Goal: Task Accomplishment & Management: Manage account settings

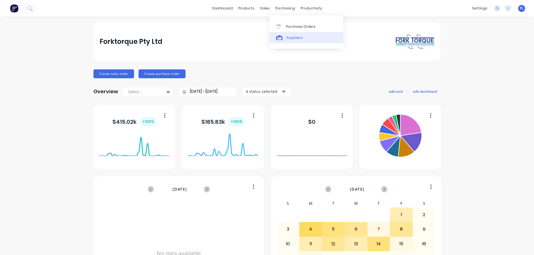
click at [296, 40] on link "Suppliers" at bounding box center [306, 37] width 74 height 11
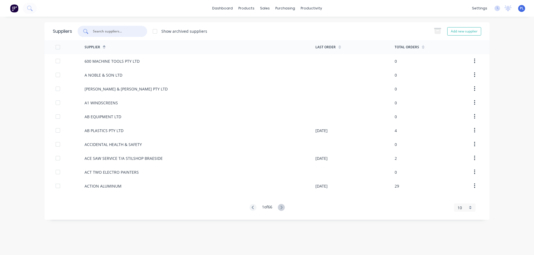
click at [108, 32] on input "text" at bounding box center [115, 32] width 46 height 6
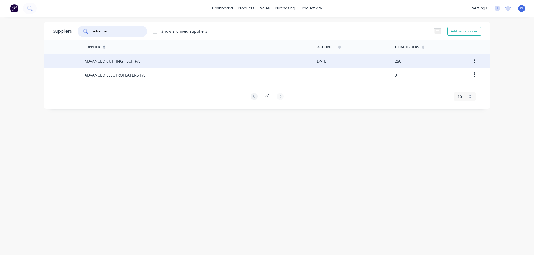
type input "advanced"
click at [113, 64] on div "ADVANCED CUTTING TECH P/L" at bounding box center [113, 61] width 56 height 6
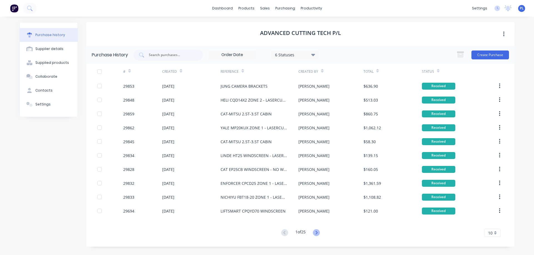
click at [316, 233] on icon at bounding box center [316, 233] width 7 height 7
click at [171, 55] on input "text" at bounding box center [171, 55] width 46 height 6
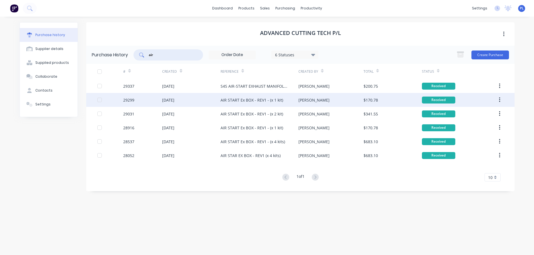
type input "air"
click at [188, 98] on div "17 Mar 2025" at bounding box center [191, 100] width 58 height 14
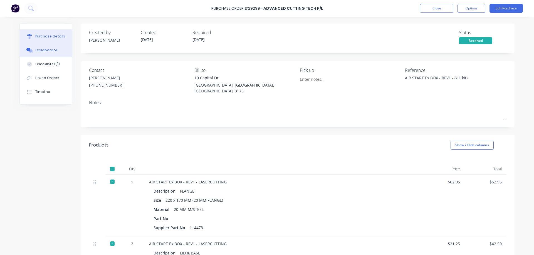
click at [37, 51] on div "Collaborate" at bounding box center [46, 50] width 22 height 5
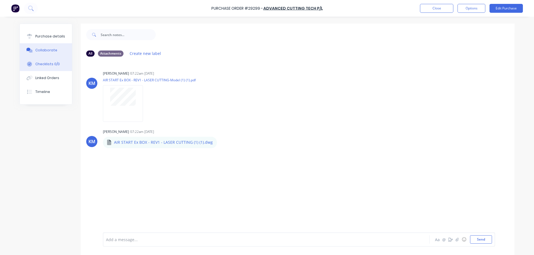
click at [37, 63] on div "Checklists 0/0" at bounding box center [47, 64] width 24 height 5
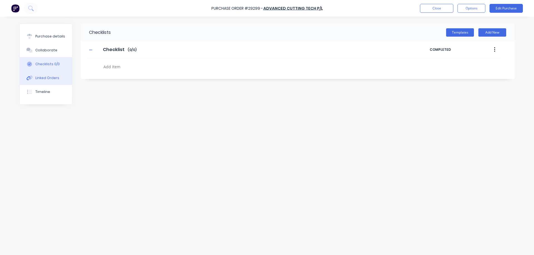
click at [39, 79] on div "Linked Orders" at bounding box center [47, 78] width 24 height 5
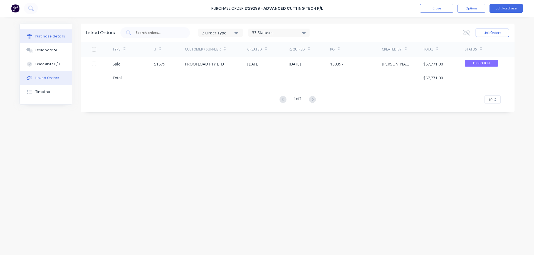
click at [49, 38] on div "Purchase details" at bounding box center [50, 36] width 30 height 5
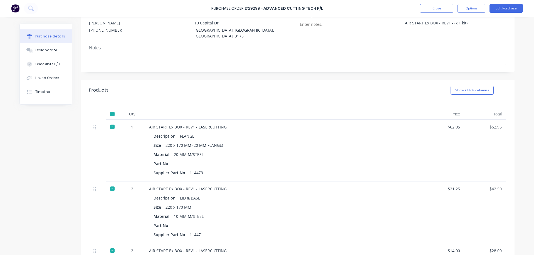
scroll to position [56, 0]
click at [47, 50] on div "Collaborate" at bounding box center [46, 50] width 22 height 5
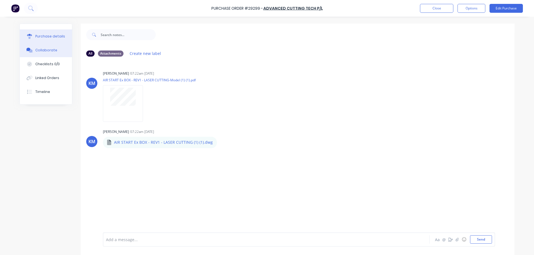
click at [40, 36] on div "Purchase details" at bounding box center [50, 36] width 30 height 5
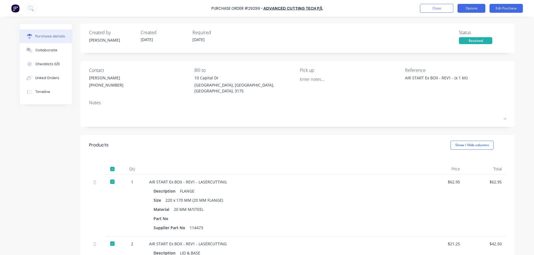
click at [467, 8] on button "Options" at bounding box center [471, 8] width 28 height 9
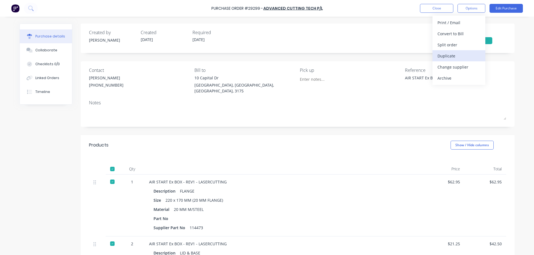
click at [452, 57] on div "Duplicate" at bounding box center [458, 56] width 43 height 8
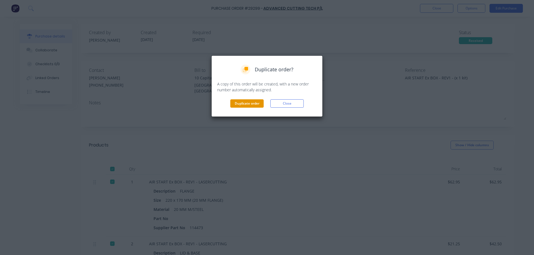
click at [247, 102] on button "Duplicate order" at bounding box center [246, 104] width 33 height 8
type textarea "x"
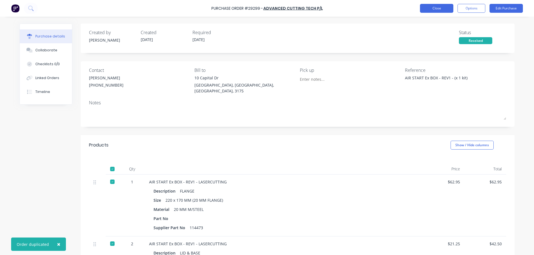
click at [446, 9] on button "Close" at bounding box center [436, 8] width 33 height 9
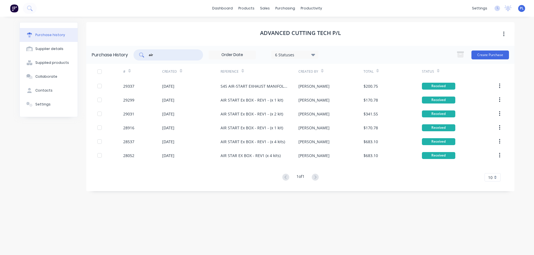
click at [156, 55] on input "air" at bounding box center [171, 55] width 46 height 6
type input "a"
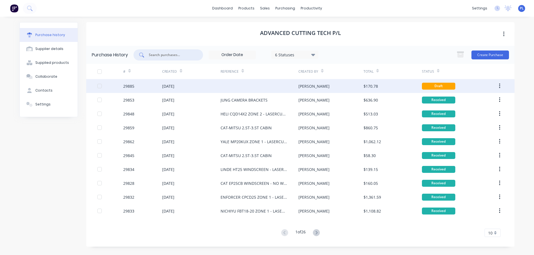
click at [227, 87] on div at bounding box center [259, 86] width 78 height 14
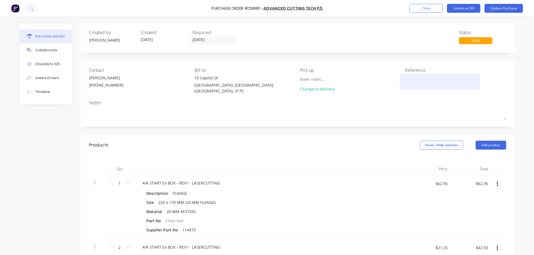
click at [420, 81] on textarea at bounding box center [439, 81] width 69 height 13
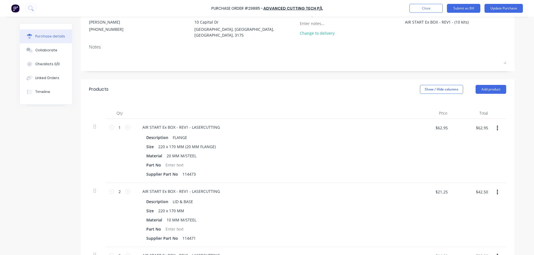
scroll to position [56, 0]
type textarea "AIR START Ex BOX - REV1 - (10 kits)"
type textarea "x"
type textarea "AIR START Ex BOX - REV1 - (10 kits)"
drag, startPoint x: 119, startPoint y: 126, endPoint x: 123, endPoint y: 124, distance: 4.4
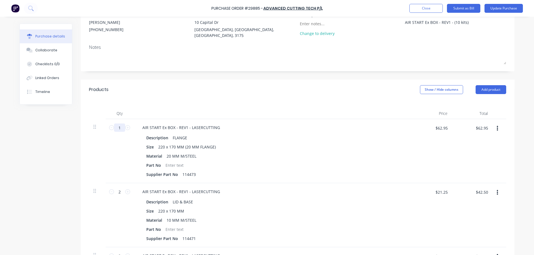
click at [119, 126] on input "1" at bounding box center [119, 128] width 11 height 8
type textarea "x"
type input "10"
type textarea "x"
type input "$629.50"
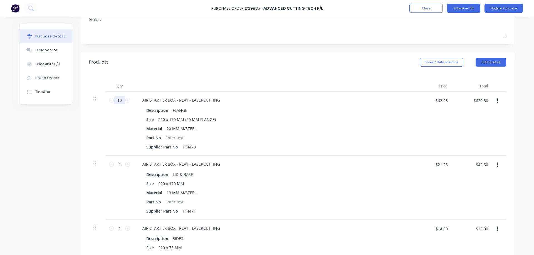
scroll to position [83, 0]
type input "10"
click at [120, 161] on input "2" at bounding box center [119, 164] width 11 height 8
type textarea "x"
type input "20"
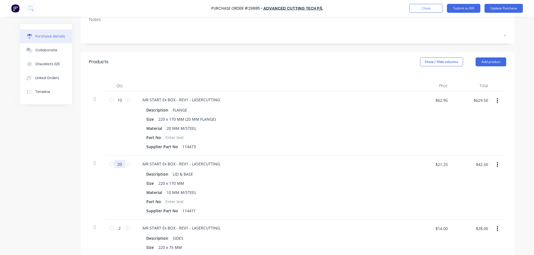
type textarea "x"
type input "$425.00"
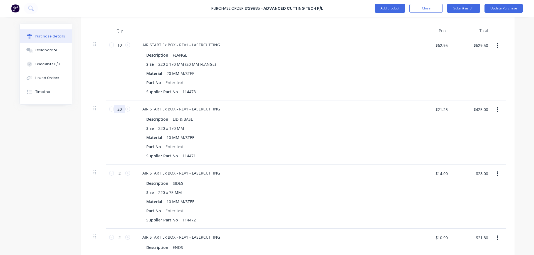
scroll to position [139, 0]
type input "20"
drag, startPoint x: 118, startPoint y: 172, endPoint x: 123, endPoint y: 170, distance: 4.8
click at [118, 171] on input "2" at bounding box center [119, 173] width 11 height 8
type textarea "x"
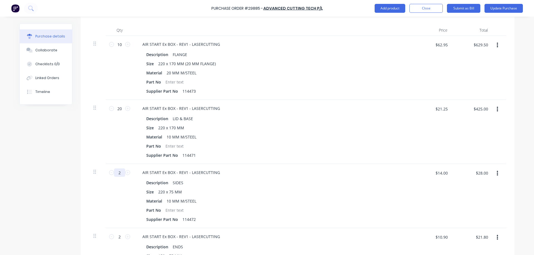
type input "20"
type textarea "x"
type input "$280.00"
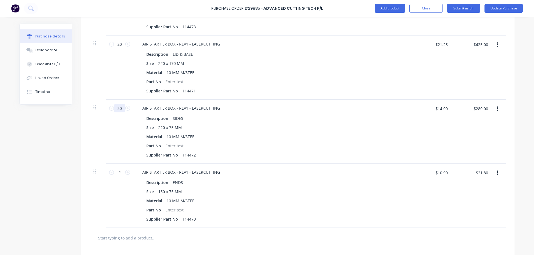
scroll to position [222, 0]
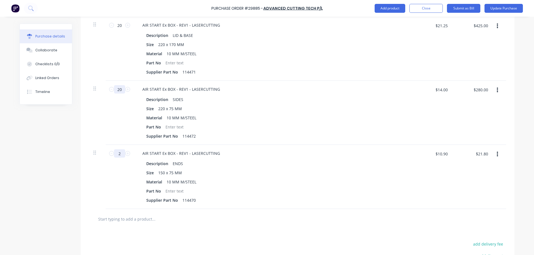
type input "20"
click at [119, 152] on input "2" at bounding box center [119, 154] width 11 height 8
type textarea "x"
type input "20"
type textarea "x"
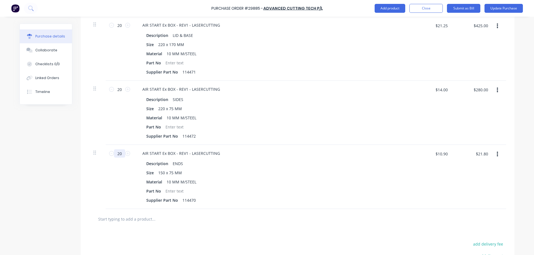
type input "$218.00"
type input "20"
click at [47, 187] on div "Created by Peter Created 18/08/25 Required 18/08/25 Status Draft Contact James …" at bounding box center [266, 61] width 495 height 520
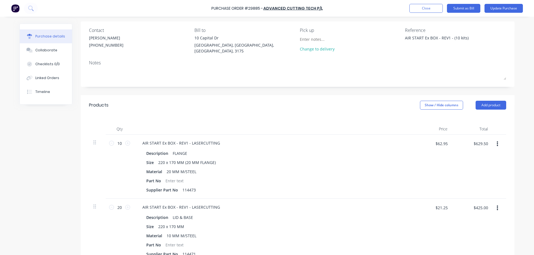
scroll to position [0, 0]
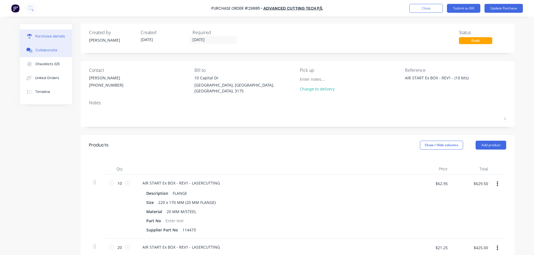
click at [49, 47] on button "Collaborate" at bounding box center [46, 50] width 52 height 14
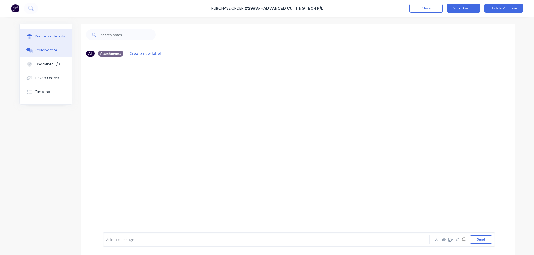
click at [46, 39] on button "Purchase details" at bounding box center [46, 36] width 52 height 14
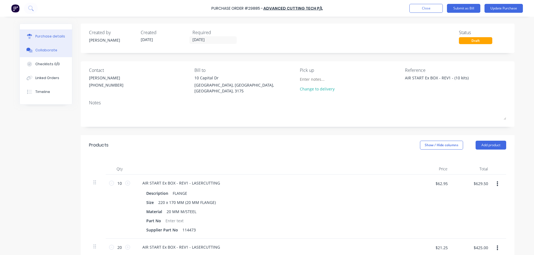
click at [41, 52] on div "Collaborate" at bounding box center [46, 50] width 22 height 5
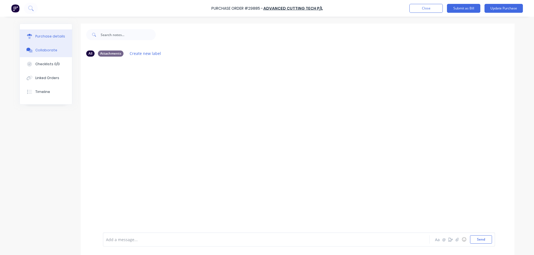
click at [44, 35] on div "Purchase details" at bounding box center [50, 36] width 30 height 5
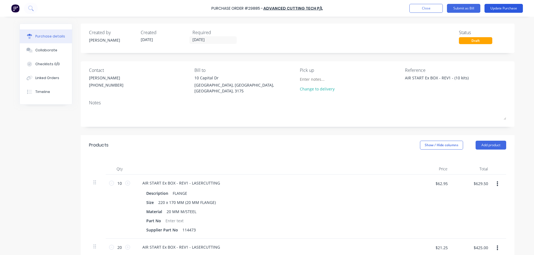
click at [503, 8] on button "Update Purchase" at bounding box center [503, 8] width 38 height 9
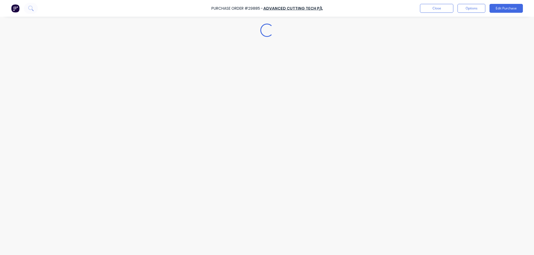
type textarea "x"
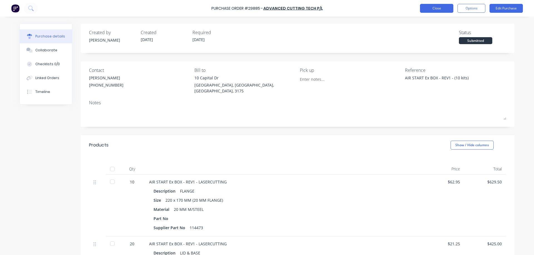
click at [443, 9] on button "Close" at bounding box center [436, 8] width 33 height 9
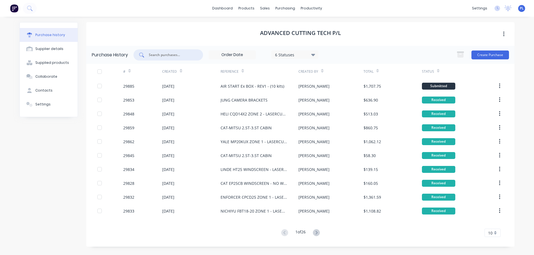
click at [183, 54] on input "text" at bounding box center [171, 55] width 46 height 6
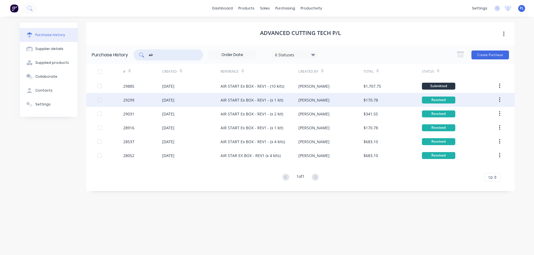
type input "air"
click at [232, 101] on div "AIR START Ex BOX - REV1 - (x 1 kit)" at bounding box center [251, 100] width 63 height 6
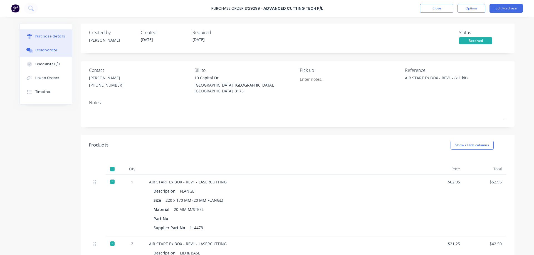
click at [41, 51] on div "Collaborate" at bounding box center [46, 50] width 22 height 5
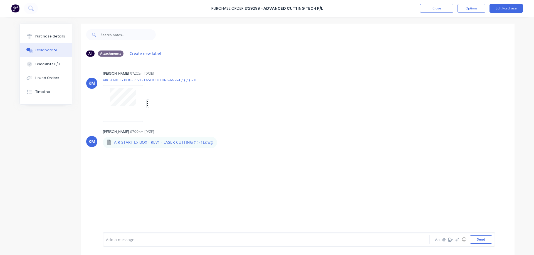
click at [147, 105] on icon "button" at bounding box center [148, 104] width 2 height 6
click at [170, 119] on button "Download" at bounding box center [184, 118] width 63 height 13
click at [219, 143] on icon "button" at bounding box center [219, 145] width 1 height 5
click at [243, 159] on button "Download" at bounding box center [256, 160] width 63 height 13
drag, startPoint x: 55, startPoint y: 36, endPoint x: 49, endPoint y: 39, distance: 7.0
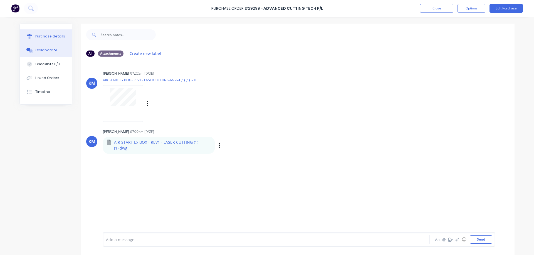
click at [55, 36] on div "Purchase details" at bounding box center [50, 36] width 30 height 5
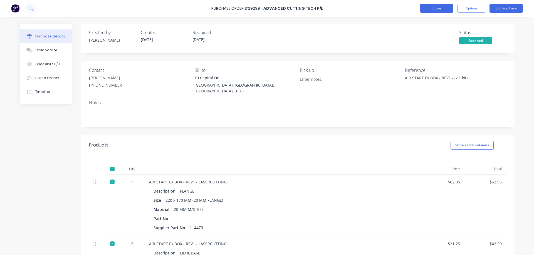
click at [439, 8] on button "Close" at bounding box center [436, 8] width 33 height 9
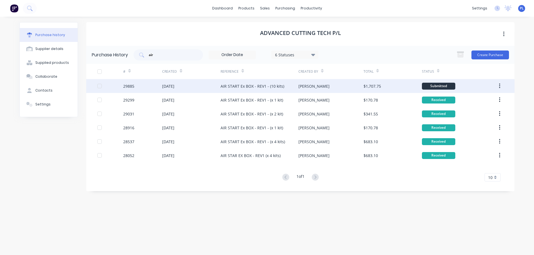
click at [229, 88] on div "AIR START Ex BOX - REV1 - (10 kits)" at bounding box center [252, 86] width 64 height 6
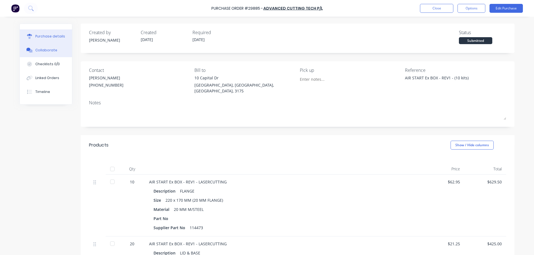
click at [41, 52] on div "Collaborate" at bounding box center [46, 50] width 22 height 5
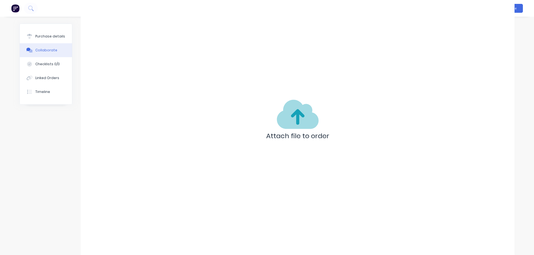
scroll to position [42, 0]
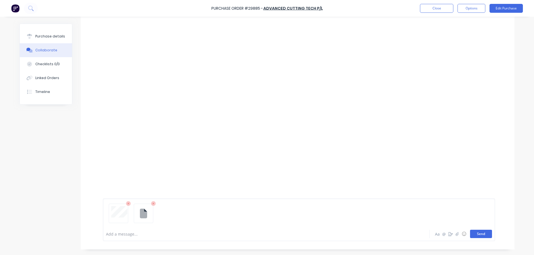
click at [477, 236] on button "Send" at bounding box center [481, 234] width 22 height 8
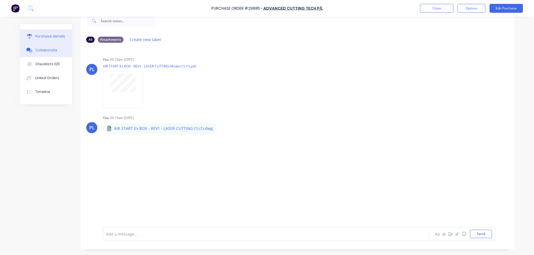
click at [41, 38] on div "Purchase details" at bounding box center [50, 36] width 30 height 5
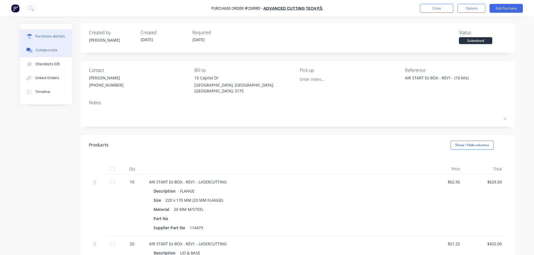
click at [41, 53] on div "Collaborate" at bounding box center [46, 50] width 22 height 5
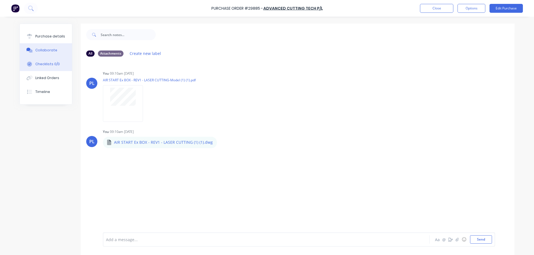
click at [40, 63] on div "Checklists 0/0" at bounding box center [47, 64] width 24 height 5
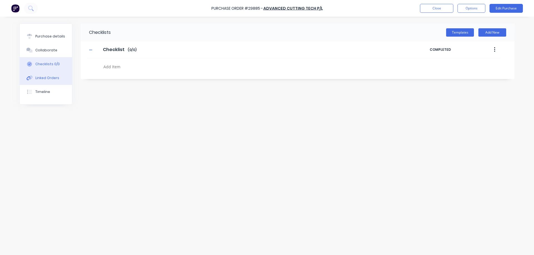
click at [35, 79] on button "Linked Orders" at bounding box center [46, 78] width 52 height 14
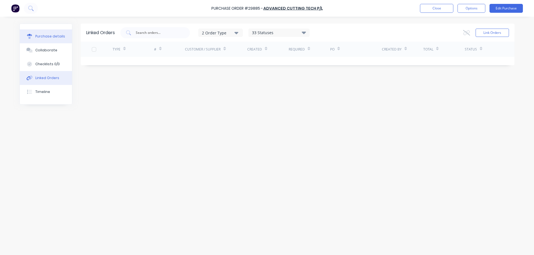
click at [44, 34] on div "Purchase details" at bounding box center [50, 36] width 30 height 5
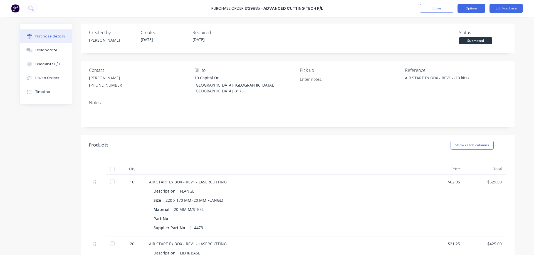
click at [474, 8] on button "Options" at bounding box center [471, 8] width 28 height 9
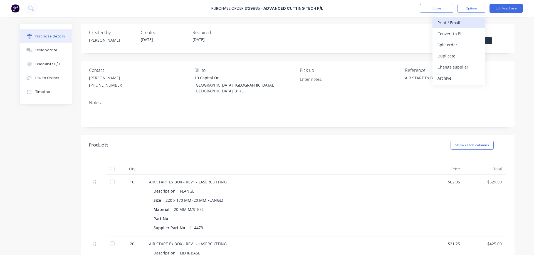
click at [456, 23] on div "Print / Email" at bounding box center [458, 23] width 43 height 8
click at [453, 43] on div "Without pricing" at bounding box center [458, 45] width 43 height 8
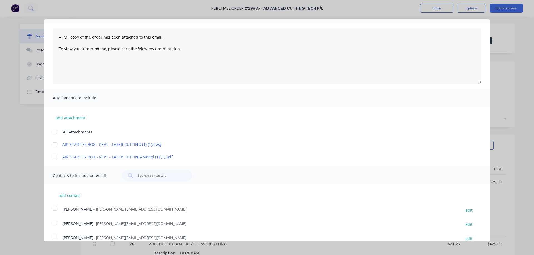
scroll to position [54, 0]
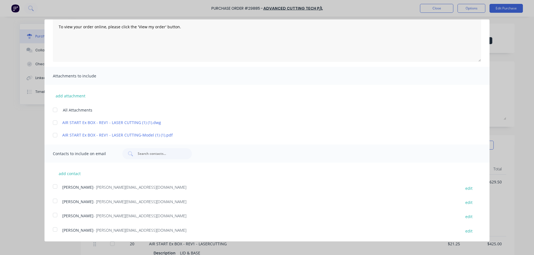
click at [55, 111] on div at bounding box center [54, 110] width 11 height 11
click at [54, 231] on div at bounding box center [54, 229] width 11 height 11
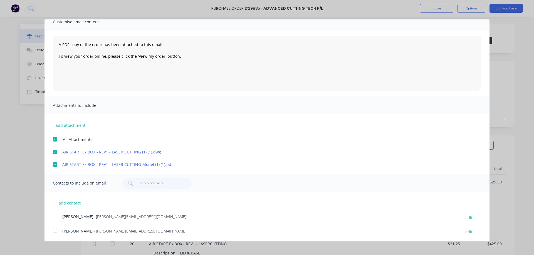
scroll to position [0, 0]
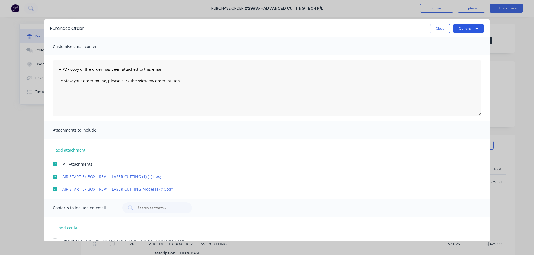
click at [463, 28] on button "Options" at bounding box center [468, 28] width 31 height 9
click at [443, 54] on div "Email" at bounding box center [457, 54] width 43 height 8
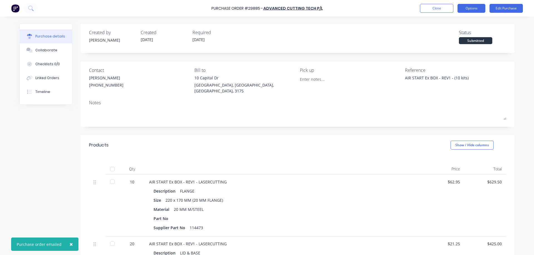
type textarea "x"
click at [468, 7] on button "Options" at bounding box center [471, 8] width 28 height 9
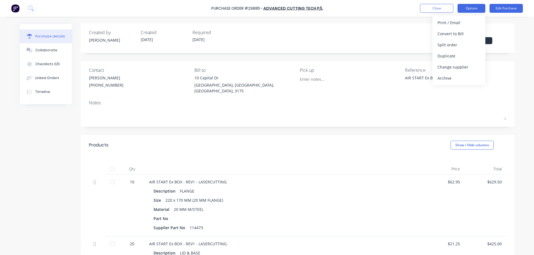
click at [468, 7] on button "Options" at bounding box center [471, 8] width 28 height 9
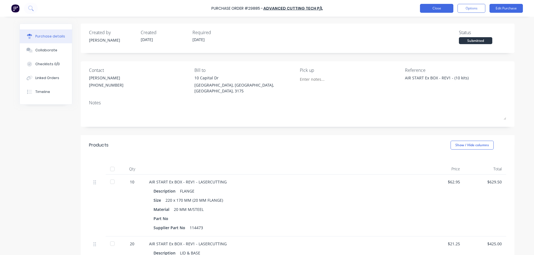
click at [437, 8] on button "Close" at bounding box center [436, 8] width 33 height 9
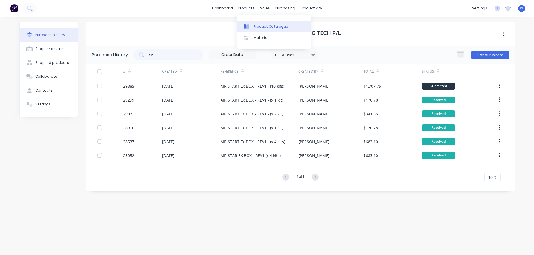
click at [260, 28] on div "Product Catalogue" at bounding box center [271, 26] width 34 height 5
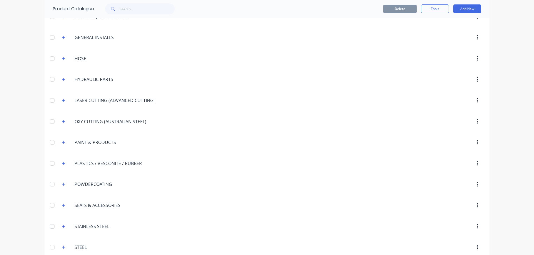
scroll to position [565, 0]
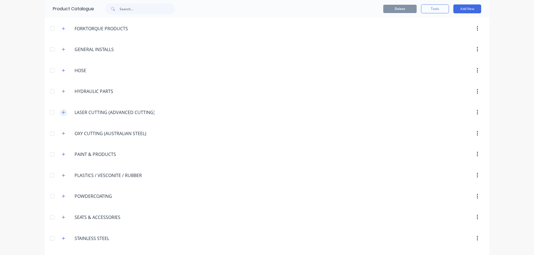
click at [62, 113] on icon "button" at bounding box center [63, 113] width 3 height 4
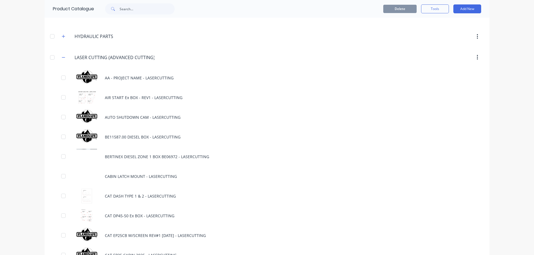
scroll to position [621, 0]
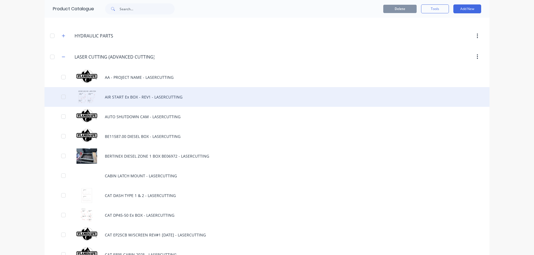
click at [150, 97] on div "AIR START Ex BOX - REV1 - LASERCUTTING" at bounding box center [266, 97] width 445 height 20
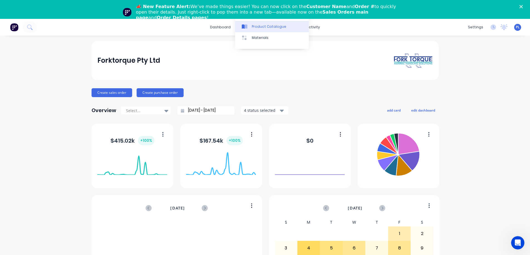
click at [254, 28] on div "Product Catalogue" at bounding box center [269, 26] width 34 height 5
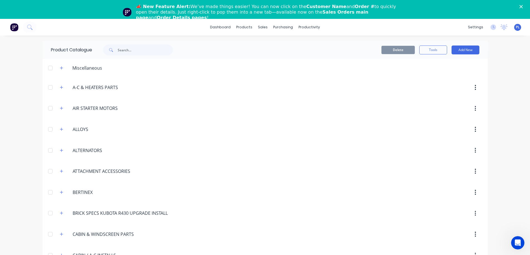
click at [522, 6] on icon "Close" at bounding box center [520, 6] width 3 height 3
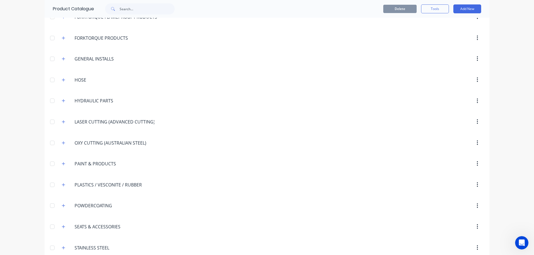
scroll to position [639, 0]
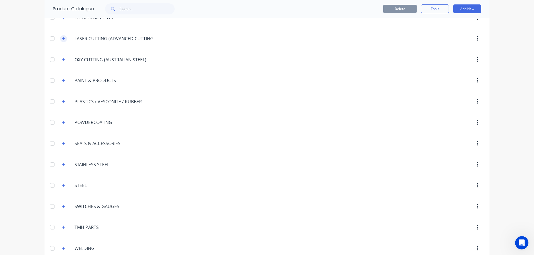
click at [62, 41] on icon "button" at bounding box center [63, 39] width 3 height 4
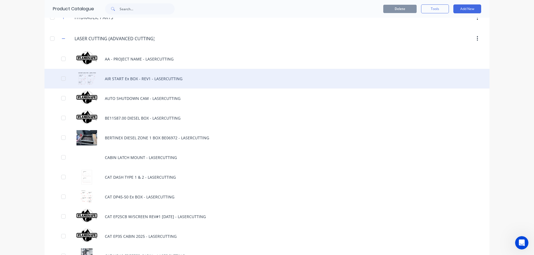
click at [120, 78] on div "AIR START Ex BOX - REV1 - LASERCUTTING" at bounding box center [266, 79] width 445 height 20
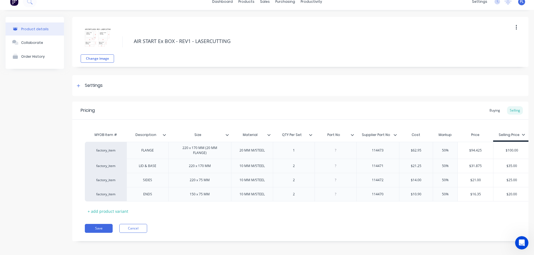
scroll to position [9, 0]
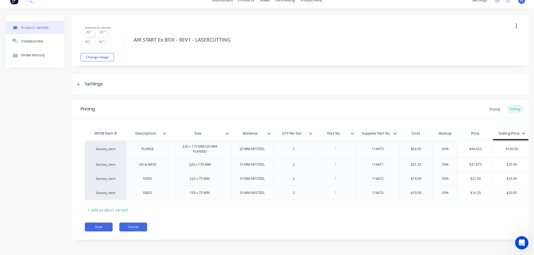
click at [129, 227] on button "Cancel" at bounding box center [133, 227] width 28 height 9
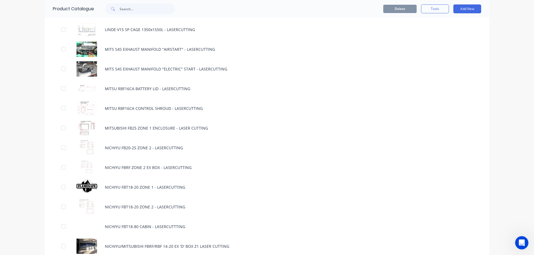
scroll to position [1696, 0]
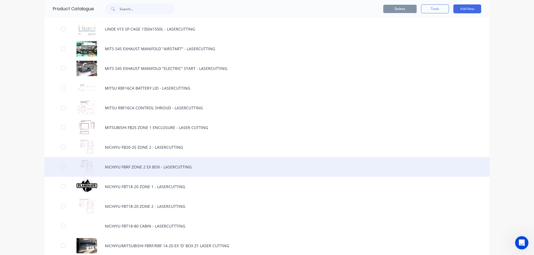
click at [156, 167] on div "NICHIYU FBRF ZONE 2 EX BOX - LASERCUTTING" at bounding box center [266, 167] width 445 height 20
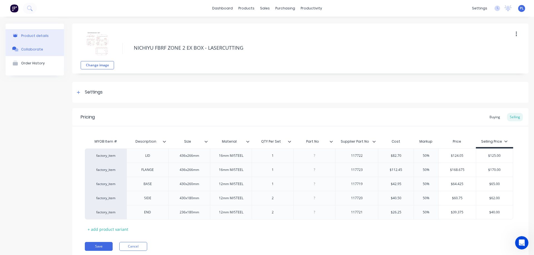
click at [30, 50] on div "Collaborate" at bounding box center [32, 49] width 22 height 4
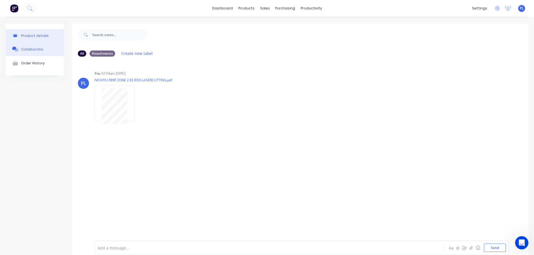
click at [34, 35] on div "Product details" at bounding box center [35, 36] width 28 height 4
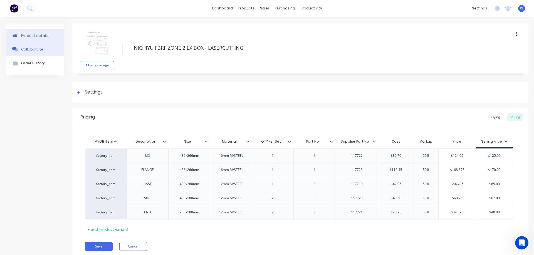
type textarea "x"
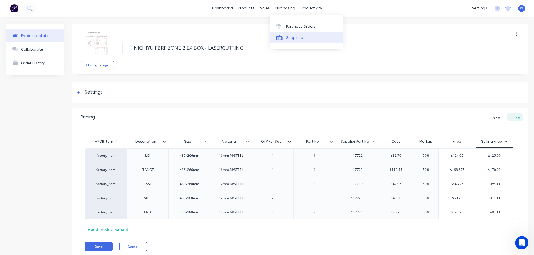
click at [303, 37] on link "Suppliers" at bounding box center [306, 37] width 74 height 11
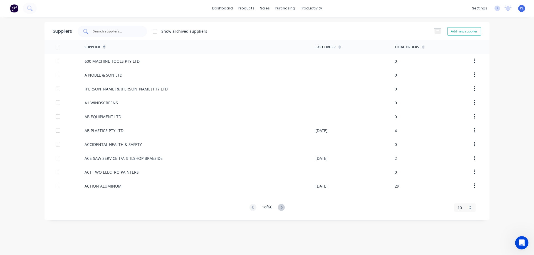
click at [107, 34] on div at bounding box center [112, 31] width 69 height 11
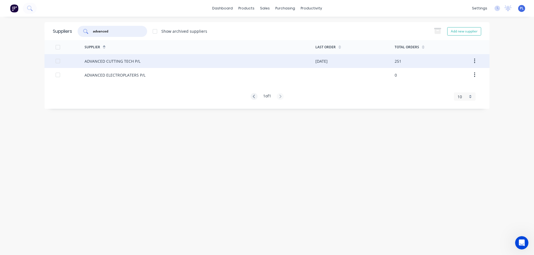
type input "advanced"
click at [118, 64] on div "ADVANCED CUTTING TECH P/L" at bounding box center [113, 61] width 56 height 6
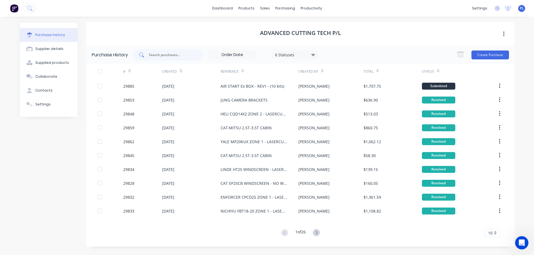
click at [166, 56] on input "text" at bounding box center [171, 55] width 46 height 6
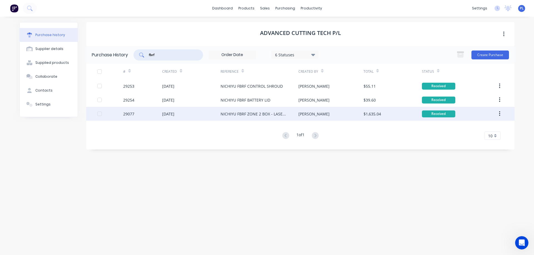
type input "fbrf"
click at [214, 114] on div "[DATE]" at bounding box center [191, 114] width 58 height 14
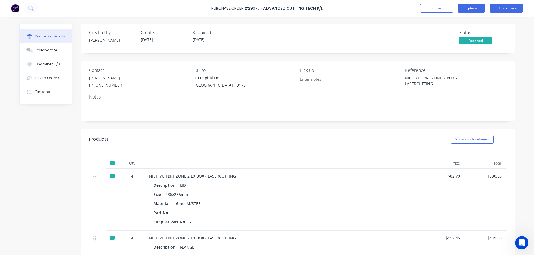
click at [478, 9] on button "Options" at bounding box center [471, 8] width 28 height 9
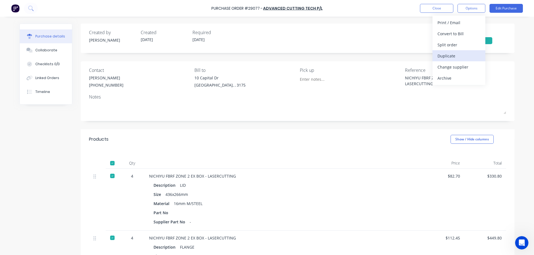
click at [458, 56] on div "Duplicate" at bounding box center [458, 56] width 43 height 8
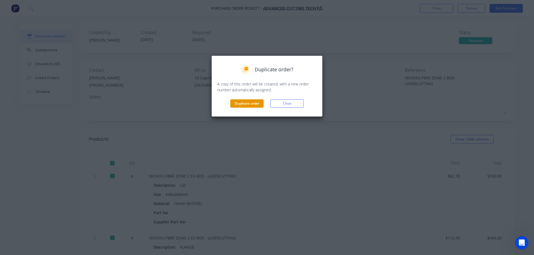
click at [240, 105] on button "Duplicate order" at bounding box center [246, 104] width 33 height 8
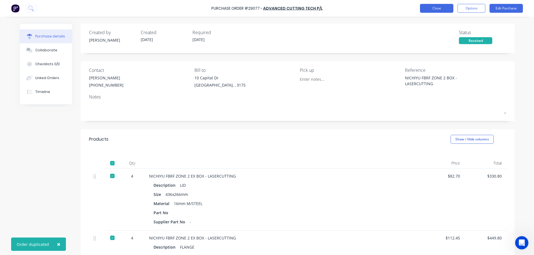
type textarea "x"
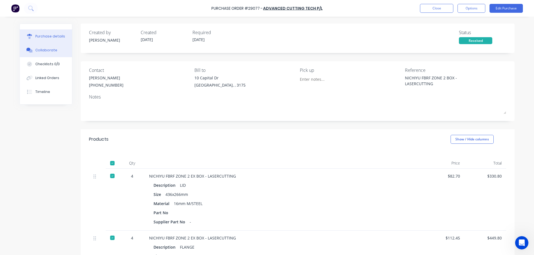
click at [39, 49] on div "Collaborate" at bounding box center [46, 50] width 22 height 5
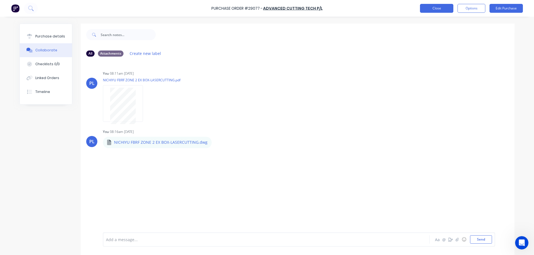
click at [440, 8] on button "Close" at bounding box center [436, 8] width 33 height 9
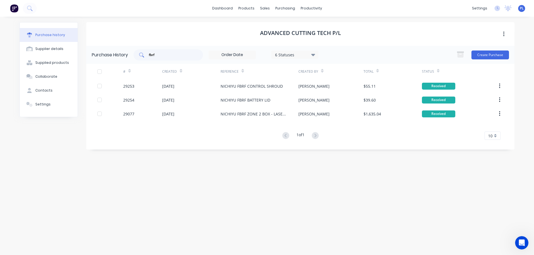
click at [161, 56] on input "fbrf" at bounding box center [171, 55] width 46 height 6
type input "f"
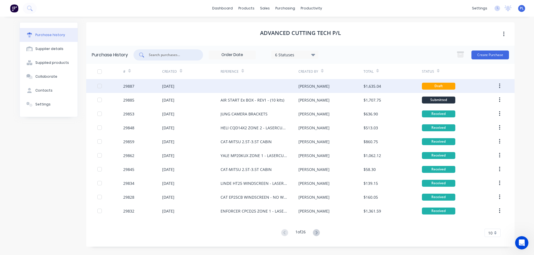
click at [171, 87] on div "[DATE]" at bounding box center [168, 86] width 12 height 6
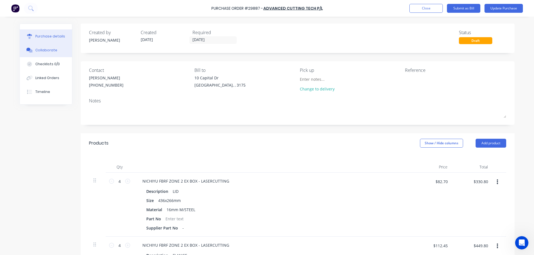
click at [40, 52] on div "Collaborate" at bounding box center [46, 50] width 22 height 5
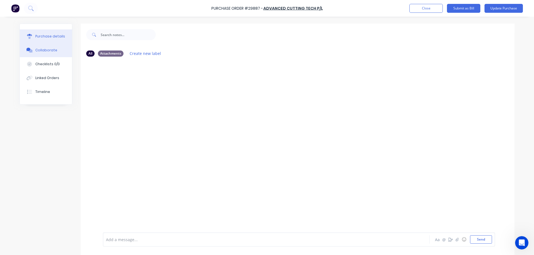
click at [44, 38] on div "Purchase details" at bounding box center [50, 36] width 30 height 5
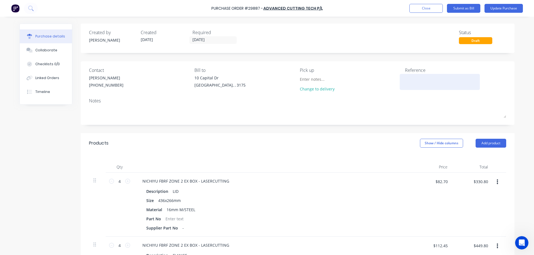
click at [416, 83] on textarea at bounding box center [439, 81] width 69 height 13
type textarea "NICHIYU FBRF ZONE 2 EX BOX - LASERCUTTING"
type textarea "x"
type textarea "NICHIYU FBRF ZONE 2 EX BOX - LASERCUTTING"
click at [425, 8] on button "Close" at bounding box center [425, 8] width 33 height 9
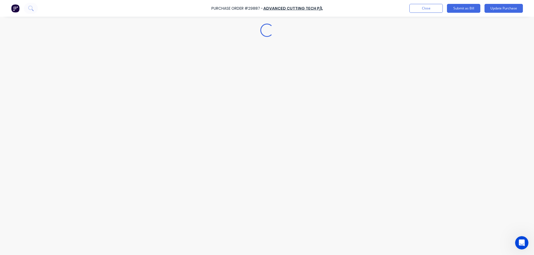
type textarea "x"
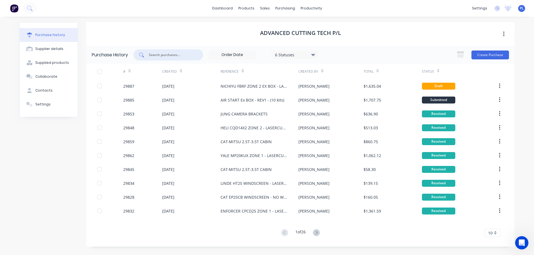
click at [172, 54] on input "text" at bounding box center [171, 55] width 46 height 6
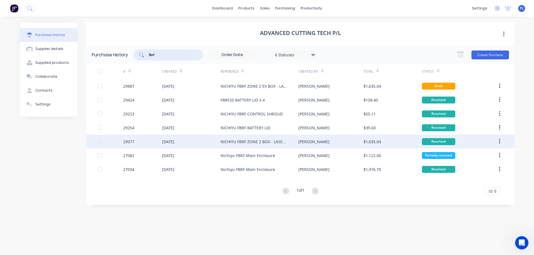
type input "fbrf"
click at [219, 142] on div "[DATE]" at bounding box center [191, 142] width 58 height 14
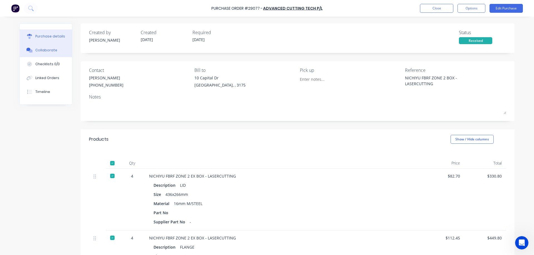
click at [45, 51] on div "Collaborate" at bounding box center [46, 50] width 22 height 5
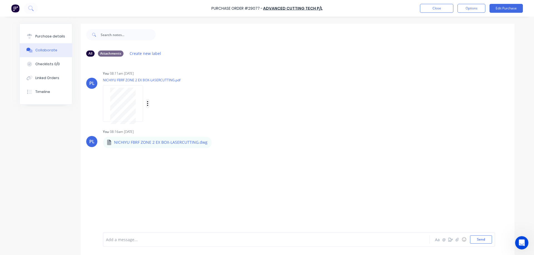
click at [147, 104] on icon "button" at bounding box center [148, 104] width 2 height 6
click at [167, 117] on button "Download" at bounding box center [184, 118] width 63 height 13
click at [216, 143] on icon "button" at bounding box center [216, 142] width 1 height 5
click at [227, 156] on button "Download" at bounding box center [253, 157] width 63 height 13
click at [41, 37] on div "Purchase details" at bounding box center [50, 36] width 30 height 5
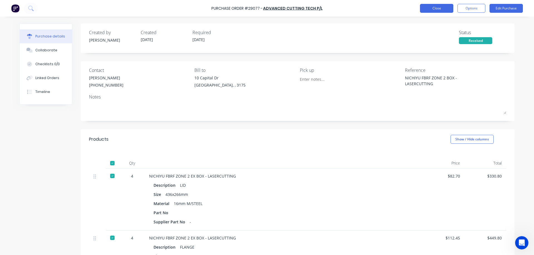
click at [439, 8] on button "Close" at bounding box center [436, 8] width 33 height 9
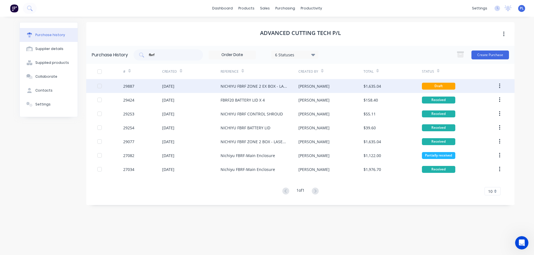
click at [229, 88] on div "NICHIYU FBRF ZONE 2 EX BOX - LASERCUTTING" at bounding box center [253, 86] width 67 height 6
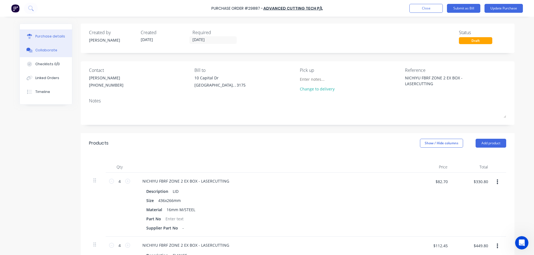
type textarea "x"
click at [45, 50] on div "Collaborate" at bounding box center [46, 50] width 22 height 5
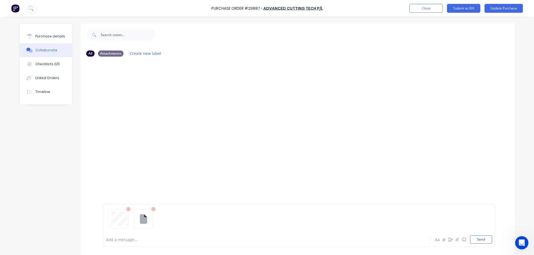
scroll to position [42, 0]
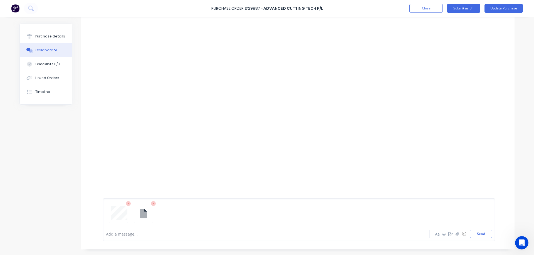
click at [482, 149] on div at bounding box center [298, 105] width 434 height 172
click at [477, 235] on button "Send" at bounding box center [481, 234] width 22 height 8
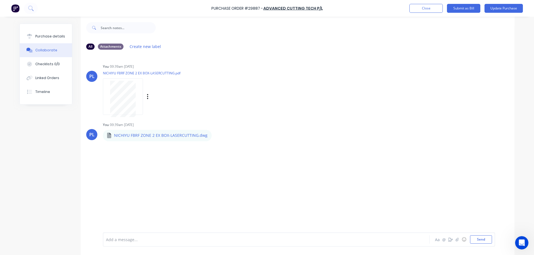
scroll to position [0, 0]
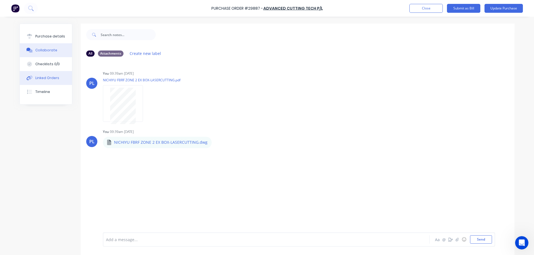
click at [42, 78] on div "Linked Orders" at bounding box center [47, 78] width 24 height 5
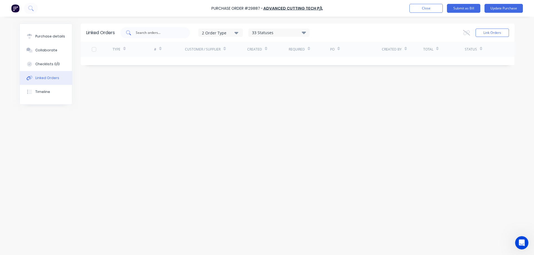
click at [145, 33] on input "text" at bounding box center [158, 33] width 46 height 6
type input "51963"
click at [484, 34] on button "Link Orders" at bounding box center [491, 33] width 33 height 8
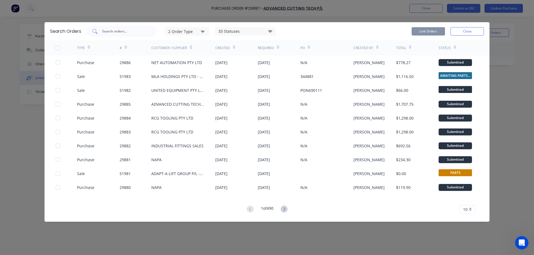
click at [131, 33] on input "text" at bounding box center [124, 32] width 46 height 6
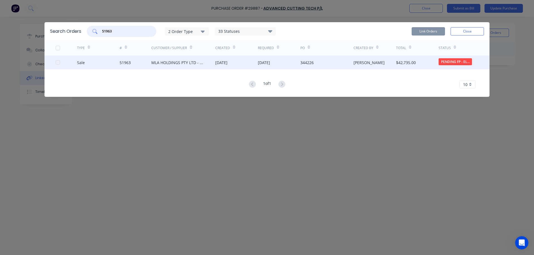
click at [56, 63] on div at bounding box center [57, 62] width 11 height 11
click at [421, 32] on button "Link Orders" at bounding box center [427, 31] width 33 height 8
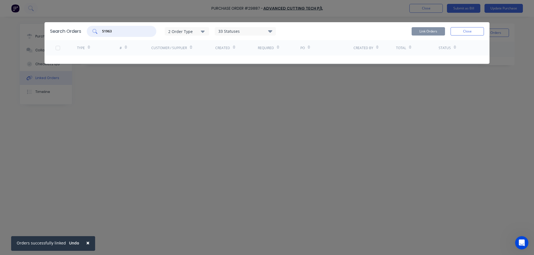
click at [115, 31] on input "51963" at bounding box center [124, 32] width 46 height 6
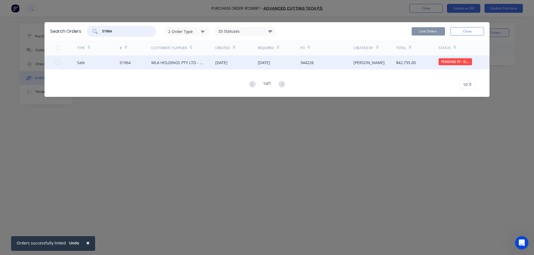
click at [57, 62] on div at bounding box center [57, 62] width 11 height 11
type input "51964"
click at [427, 32] on button "Link Orders" at bounding box center [427, 31] width 33 height 8
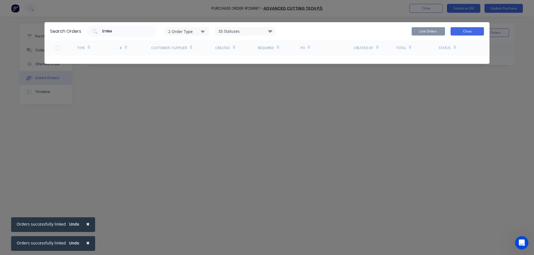
click at [473, 32] on button "Close" at bounding box center [466, 31] width 33 height 8
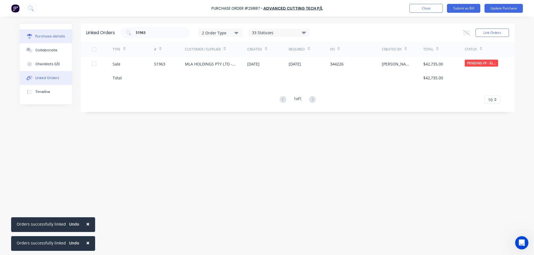
click at [42, 36] on div "Purchase details" at bounding box center [50, 36] width 30 height 5
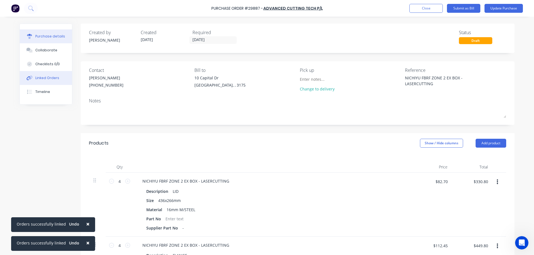
click at [41, 76] on div "Linked Orders" at bounding box center [47, 78] width 24 height 5
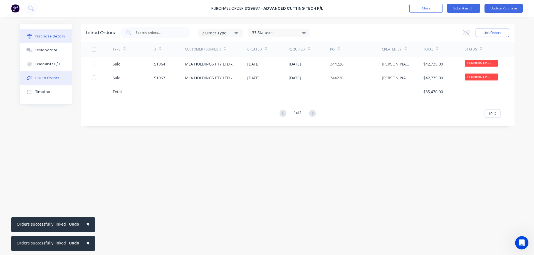
click at [46, 38] on div "Purchase details" at bounding box center [50, 36] width 30 height 5
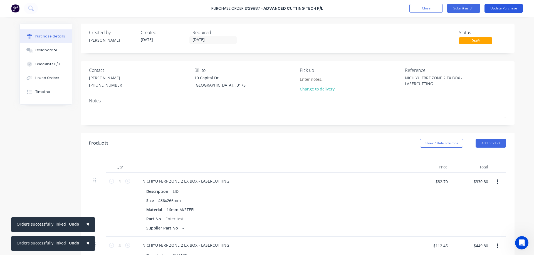
click at [506, 8] on button "Update Purchase" at bounding box center [503, 8] width 38 height 9
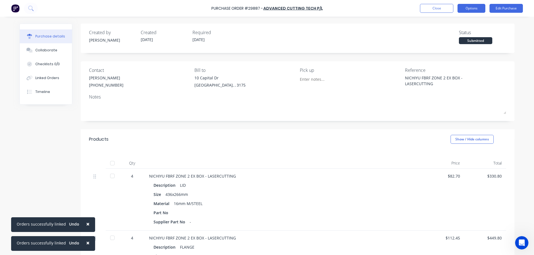
click at [473, 8] on button "Options" at bounding box center [471, 8] width 28 height 9
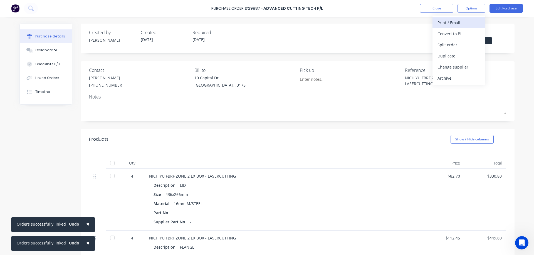
click at [461, 23] on div "Print / Email" at bounding box center [458, 23] width 43 height 8
click at [461, 48] on div "Without pricing" at bounding box center [458, 45] width 43 height 8
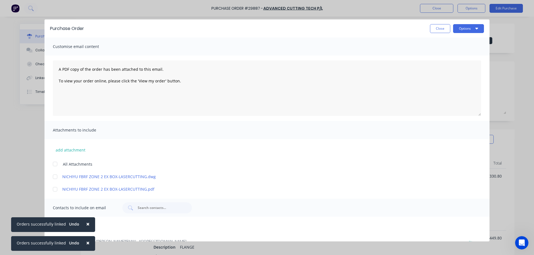
scroll to position [54, 0]
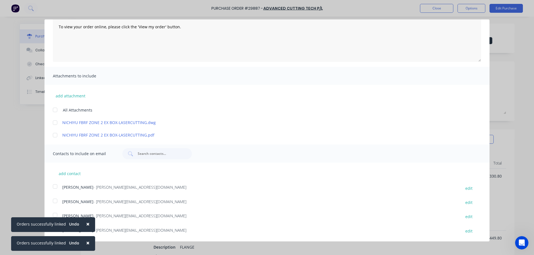
click at [55, 111] on div at bounding box center [54, 110] width 11 height 11
click at [86, 223] on span "×" at bounding box center [87, 224] width 3 height 8
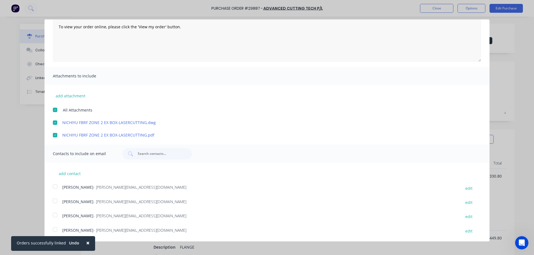
drag, startPoint x: 86, startPoint y: 245, endPoint x: 84, endPoint y: 235, distance: 9.5
click at [86, 244] on span "×" at bounding box center [87, 243] width 3 height 8
click at [54, 230] on div at bounding box center [54, 229] width 11 height 11
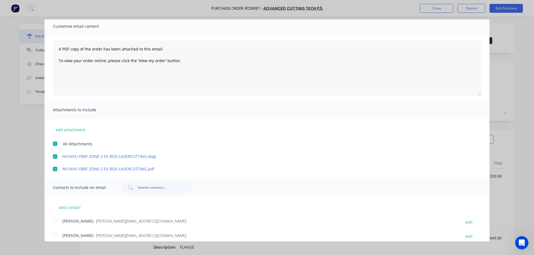
scroll to position [0, 0]
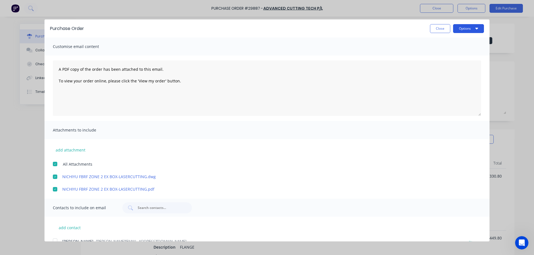
click at [461, 28] on button "Options" at bounding box center [468, 28] width 31 height 9
drag, startPoint x: 445, startPoint y: 56, endPoint x: 385, endPoint y: 80, distance: 64.7
click at [445, 56] on div "Email" at bounding box center [457, 54] width 43 height 8
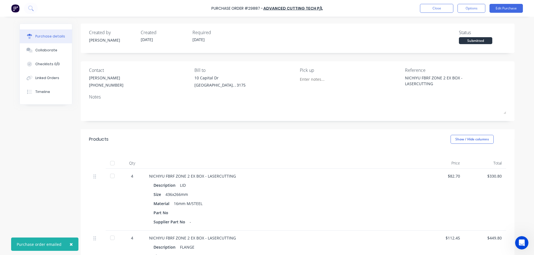
type textarea "x"
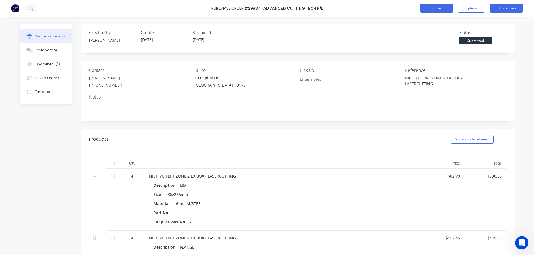
click at [446, 7] on button "Close" at bounding box center [436, 8] width 33 height 9
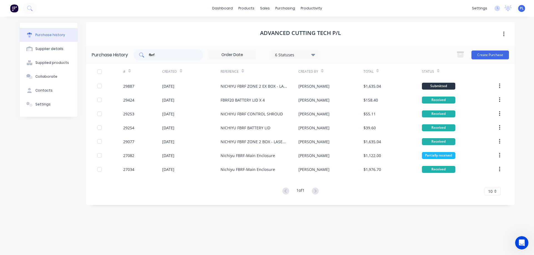
click at [162, 55] on input "fbrf" at bounding box center [171, 55] width 46 height 6
type input "f"
